Goal: Share content: Share content

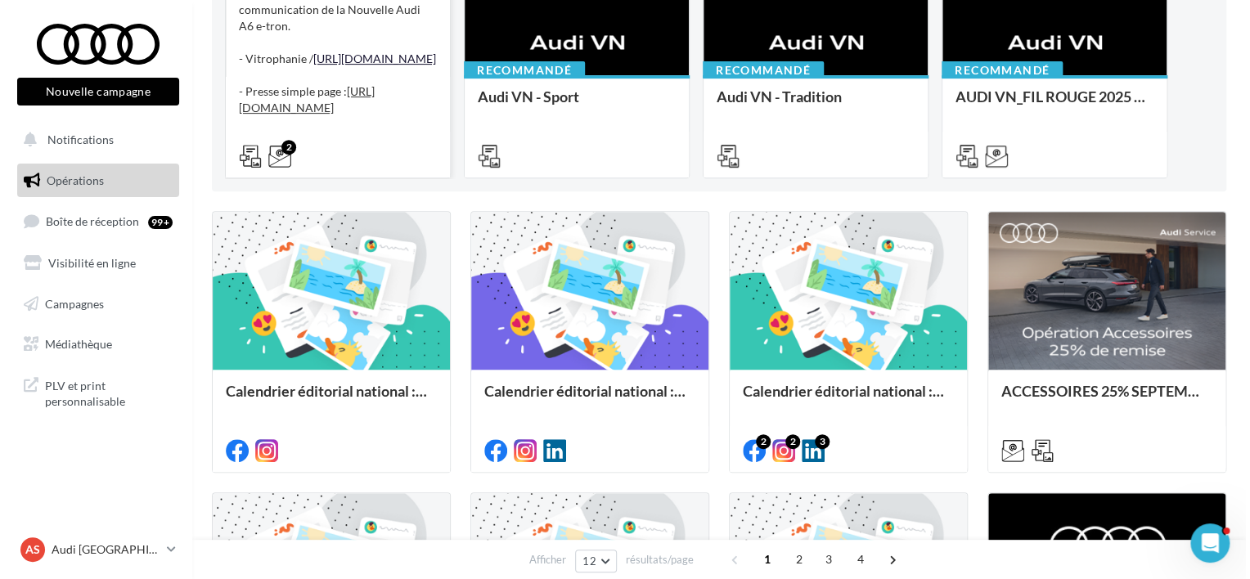
scroll to position [409, 0]
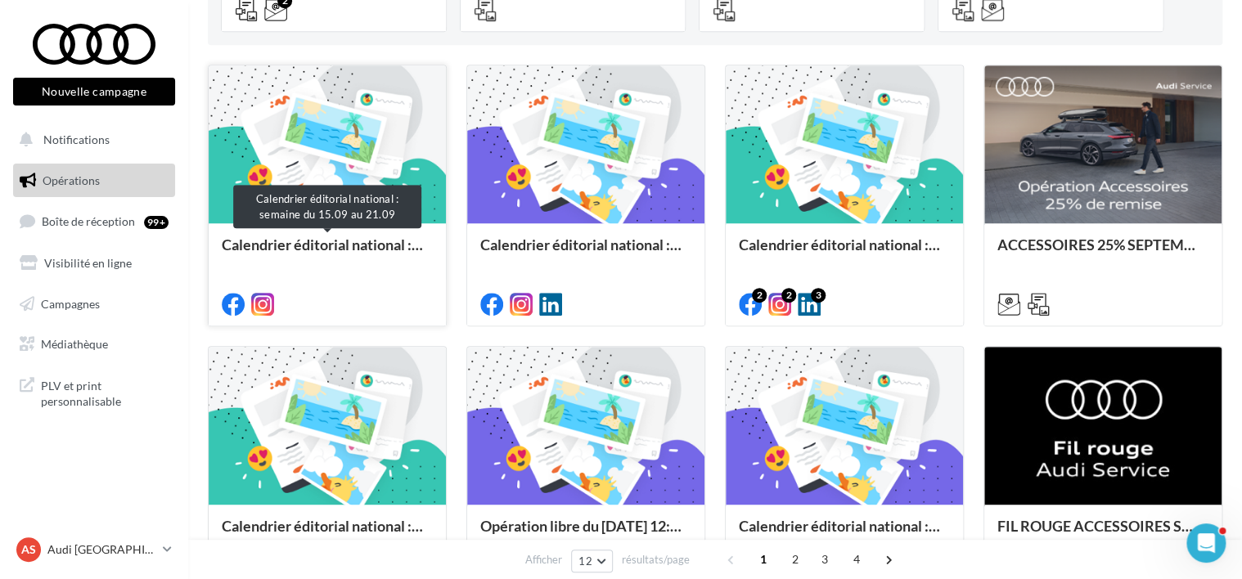
click at [280, 239] on div "Calendrier éditorial national : semaine du 15.09 au 21.09" at bounding box center [327, 252] width 211 height 33
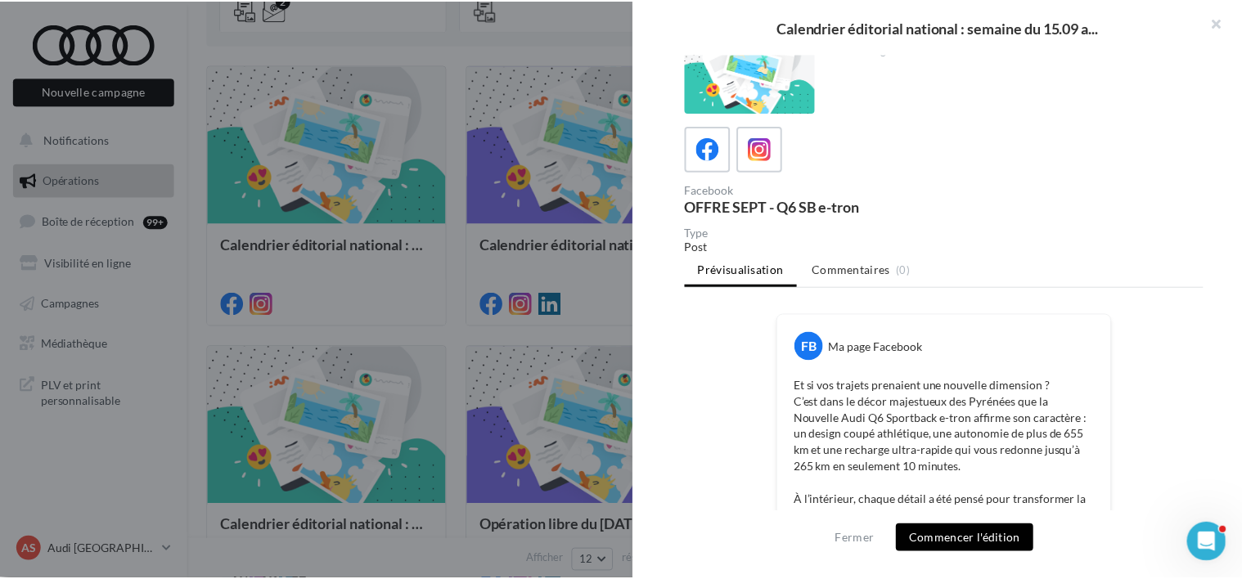
scroll to position [0, 0]
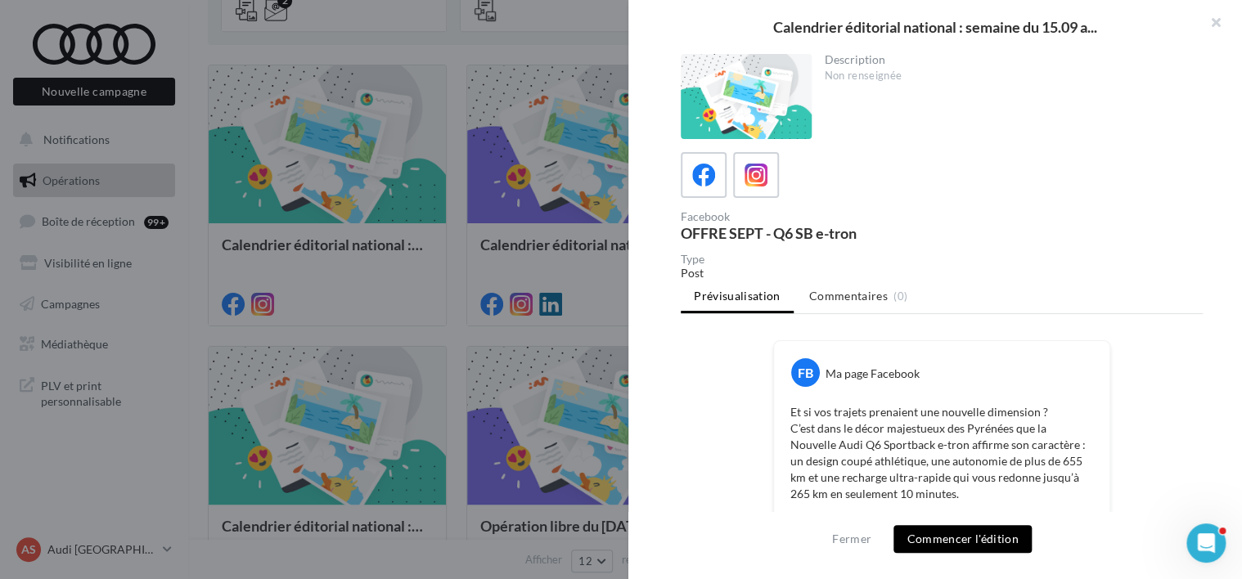
click at [461, 318] on div at bounding box center [621, 289] width 1242 height 579
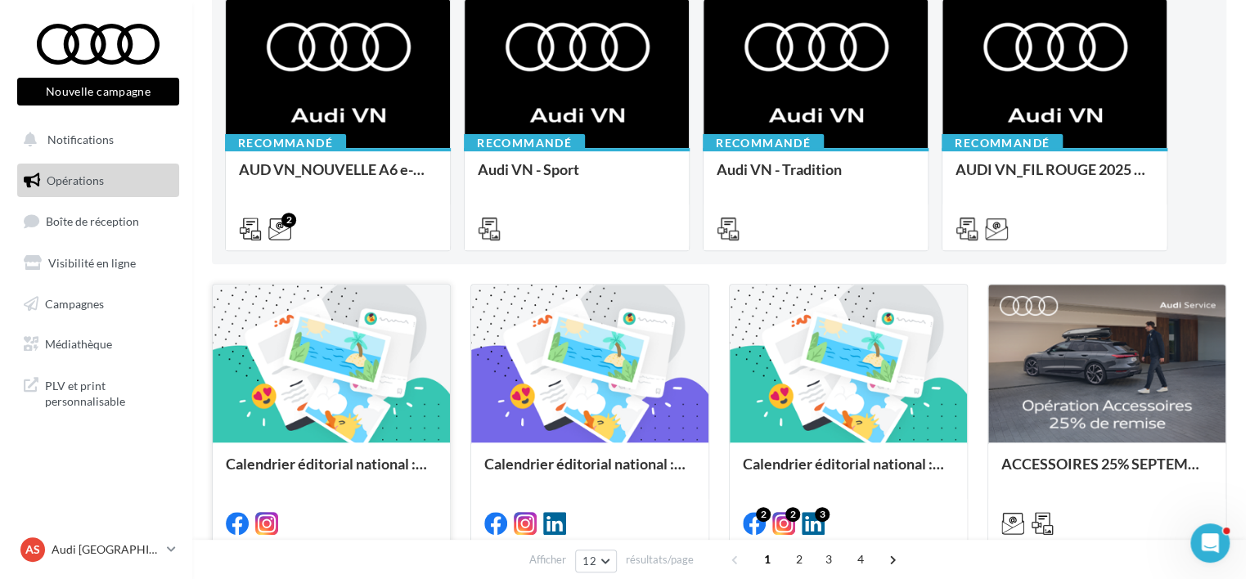
scroll to position [327, 0]
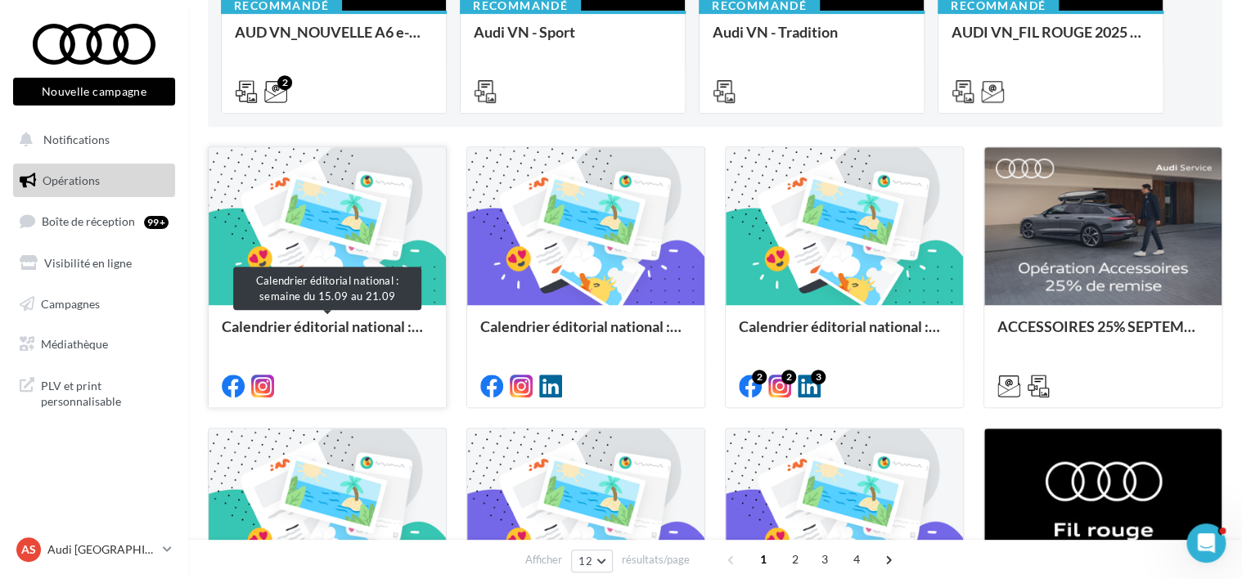
click at [311, 349] on div "Calendrier éditorial national : semaine du 15.09 au 21.09" at bounding box center [327, 334] width 211 height 33
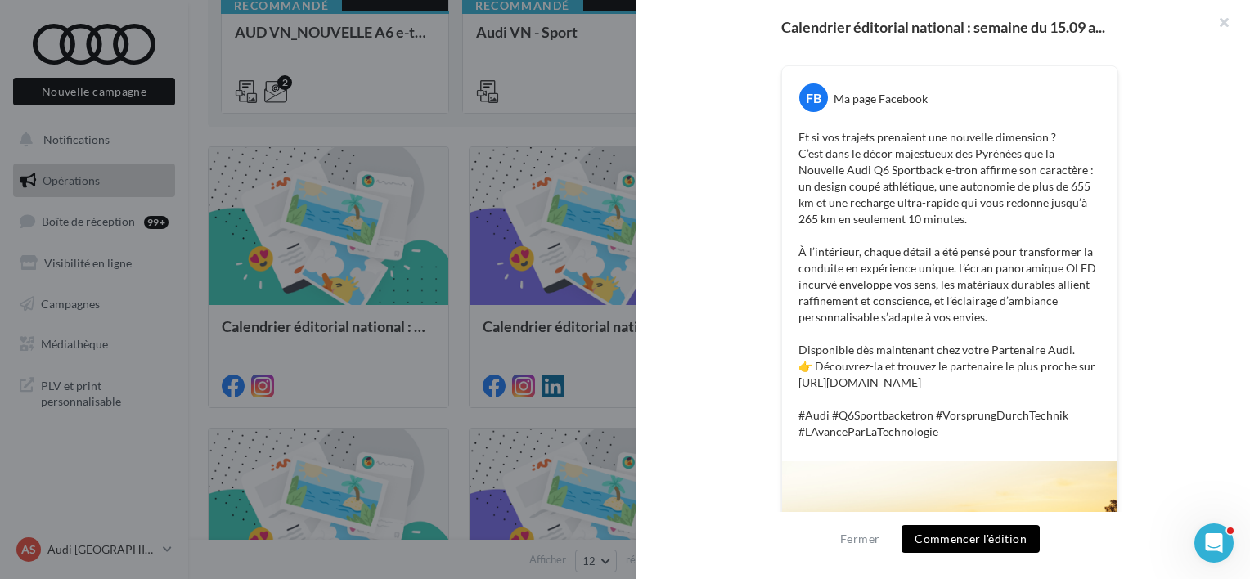
scroll to position [0, 0]
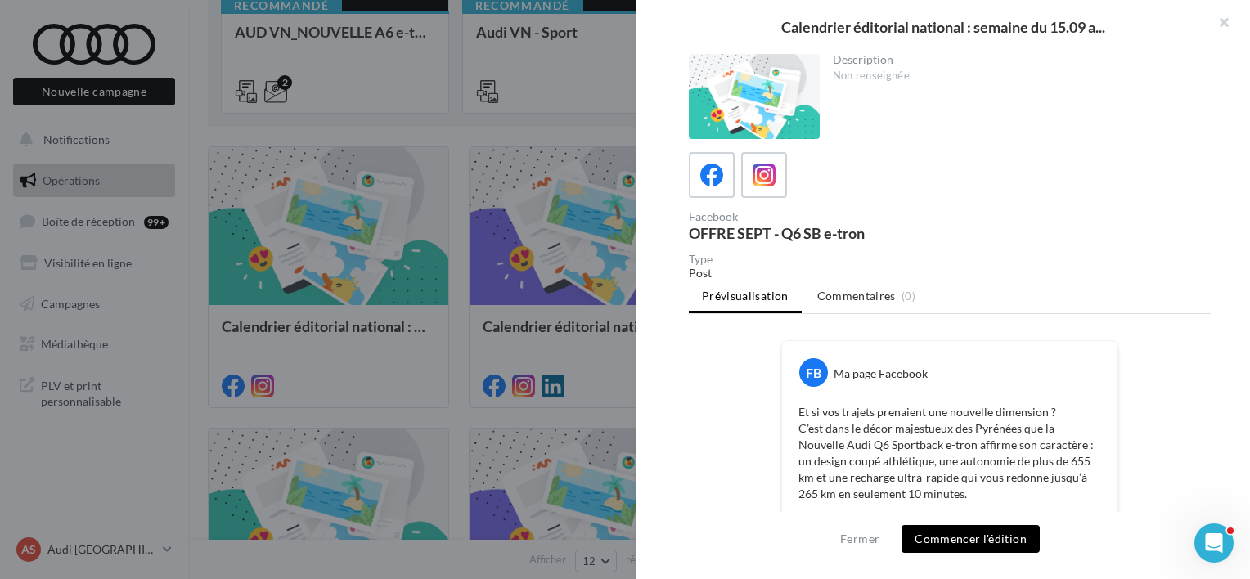
click at [961, 530] on button "Commencer l'édition" at bounding box center [971, 539] width 138 height 28
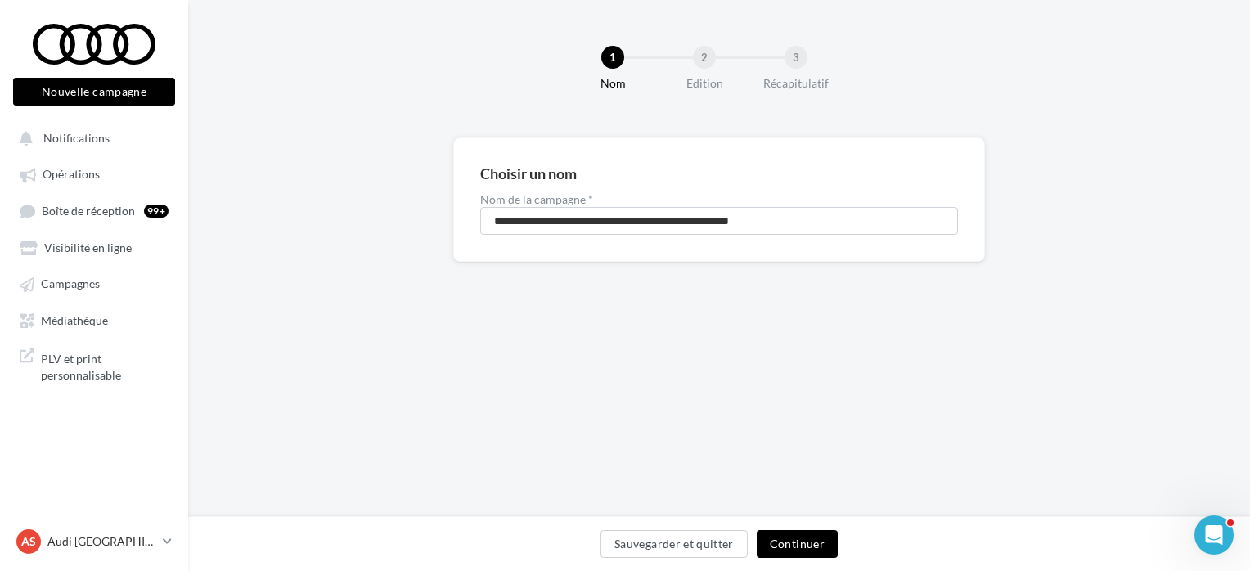
click at [796, 536] on button "Continuer" at bounding box center [797, 544] width 81 height 28
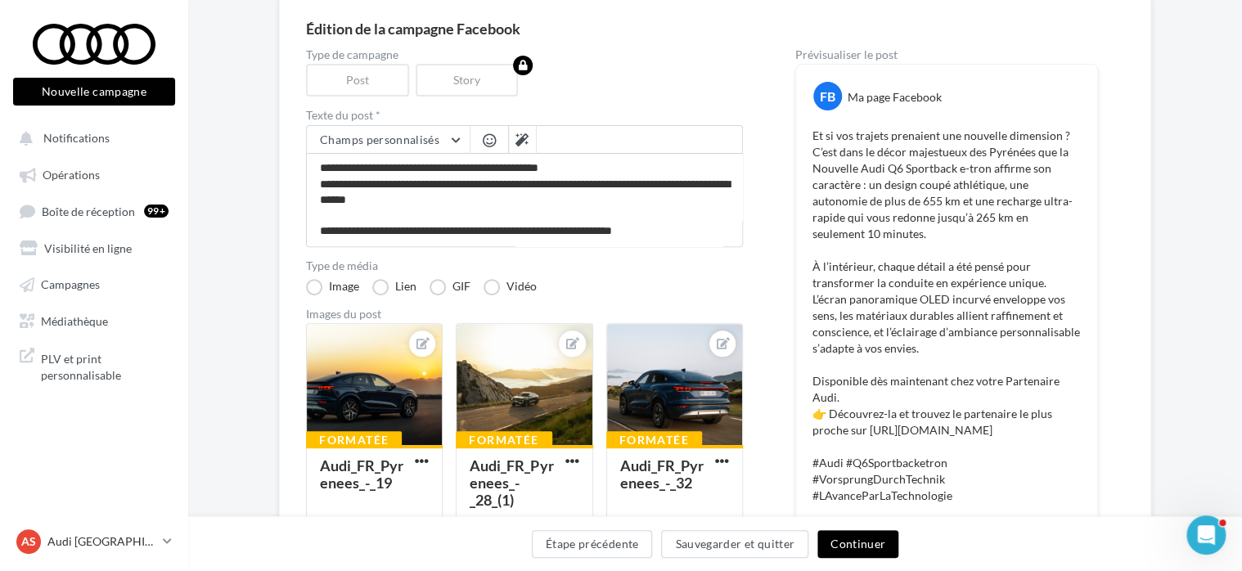
scroll to position [141, 0]
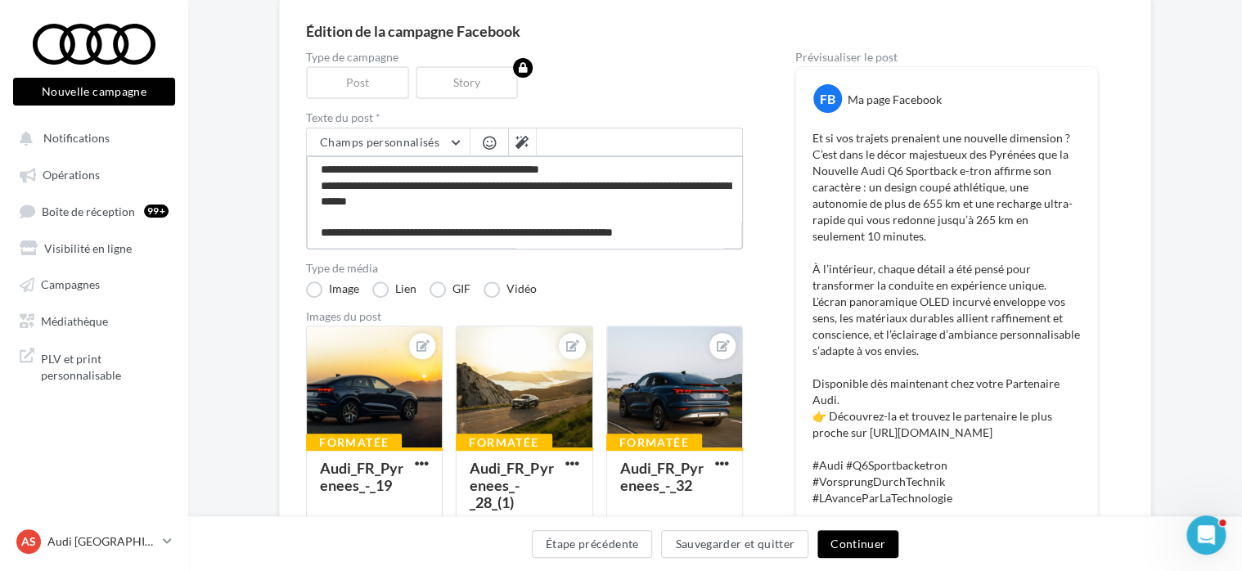
click at [603, 175] on textarea "**********" at bounding box center [524, 202] width 437 height 94
type textarea "**********"
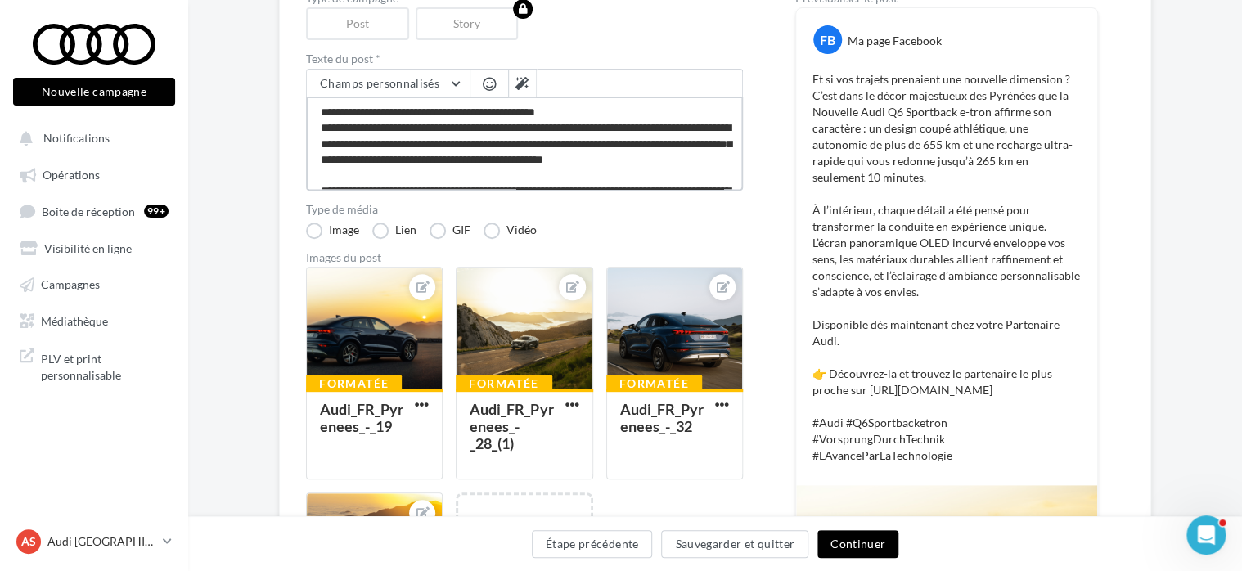
scroll to position [0, 0]
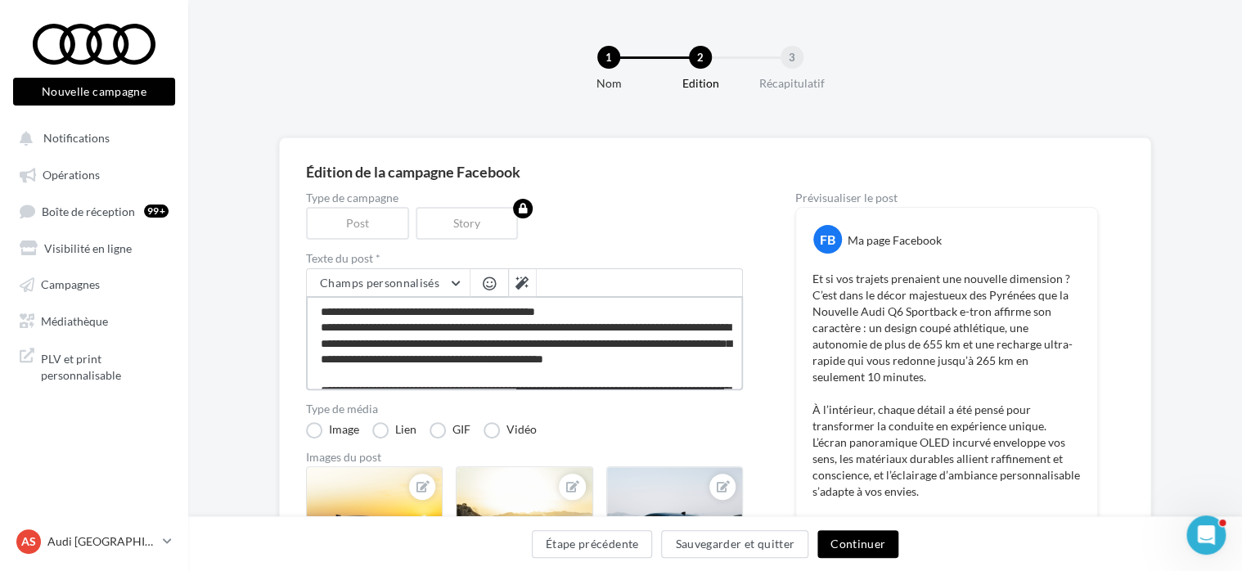
type textarea "**********"
click at [848, 538] on button "Continuer" at bounding box center [857, 544] width 81 height 28
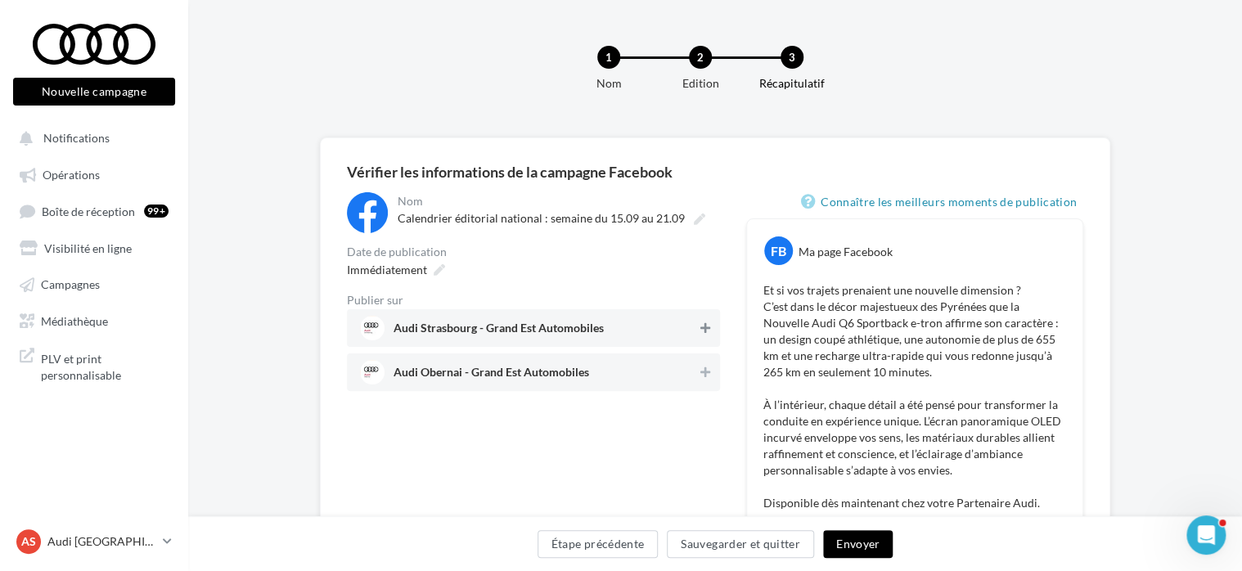
click at [710, 328] on button at bounding box center [705, 328] width 16 height 20
click at [709, 360] on div "Audi Obernai - Grand Est Automobiles" at bounding box center [533, 372] width 373 height 38
click at [875, 540] on button "Envoyer" at bounding box center [858, 544] width 70 height 28
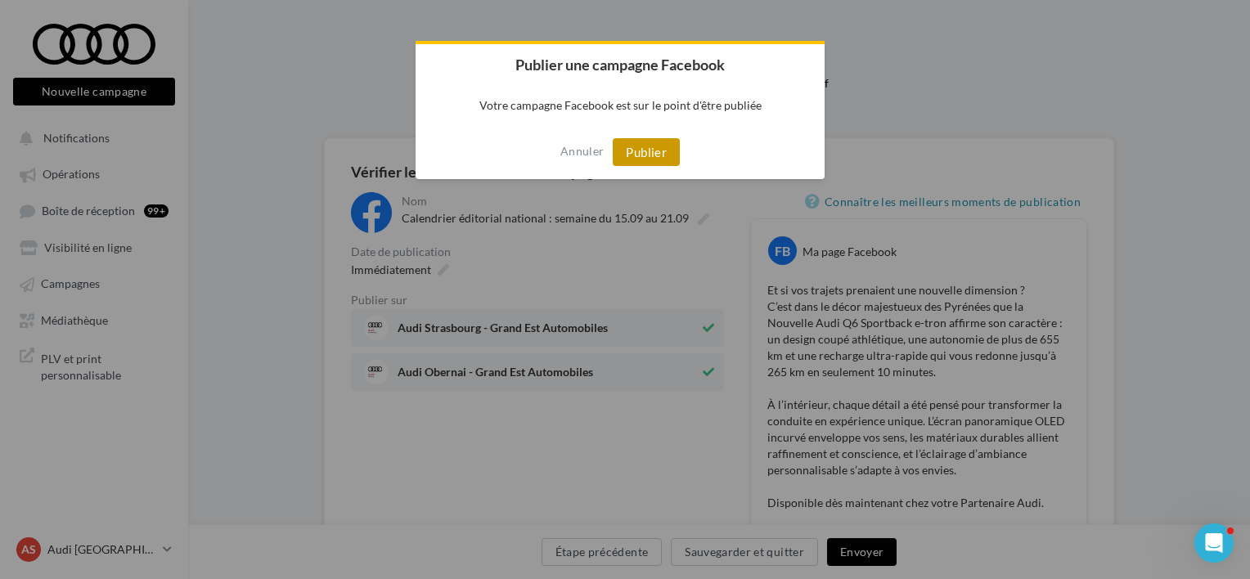
click at [658, 154] on button "Publier" at bounding box center [646, 152] width 67 height 28
